Goal: Find specific page/section: Find specific page/section

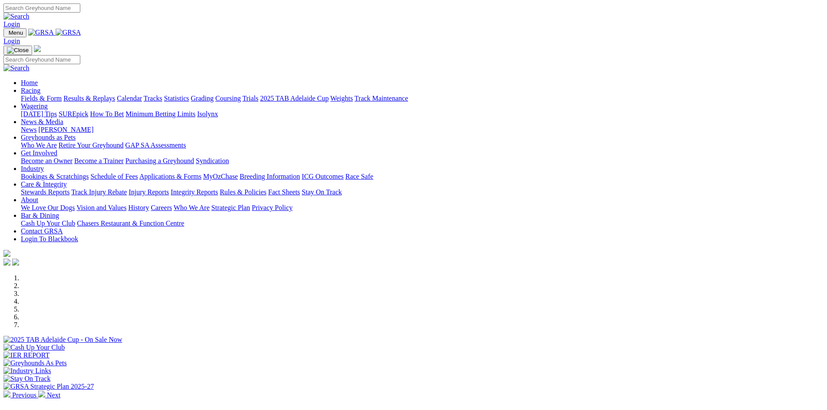
scroll to position [260, 0]
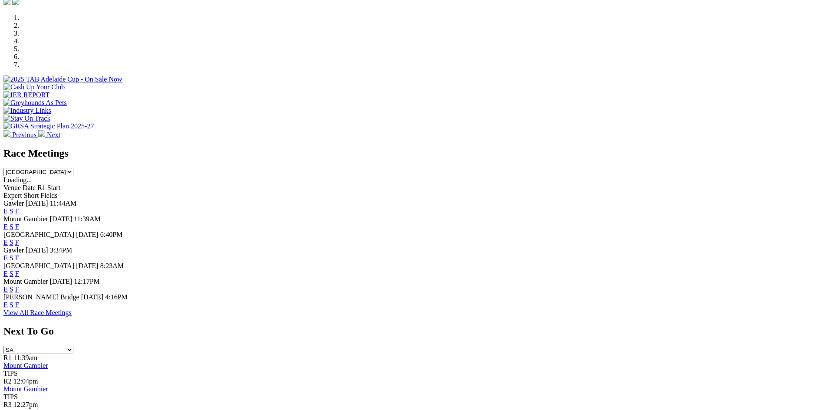
click at [19, 309] on link "F" at bounding box center [17, 304] width 4 height 7
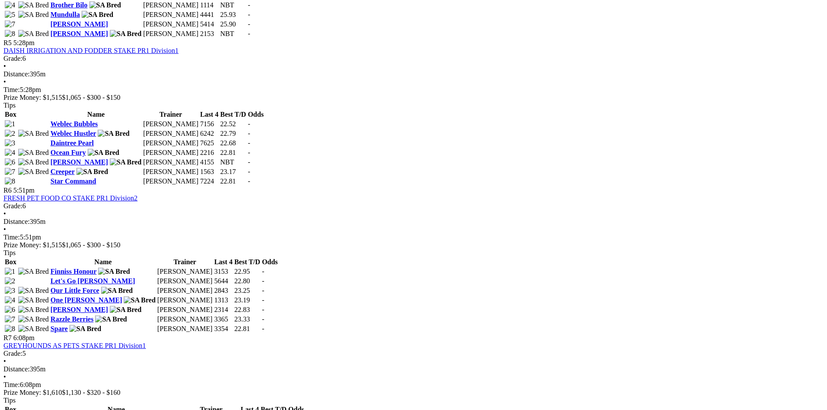
scroll to position [1041, 0]
